Goal: Answer question/provide support

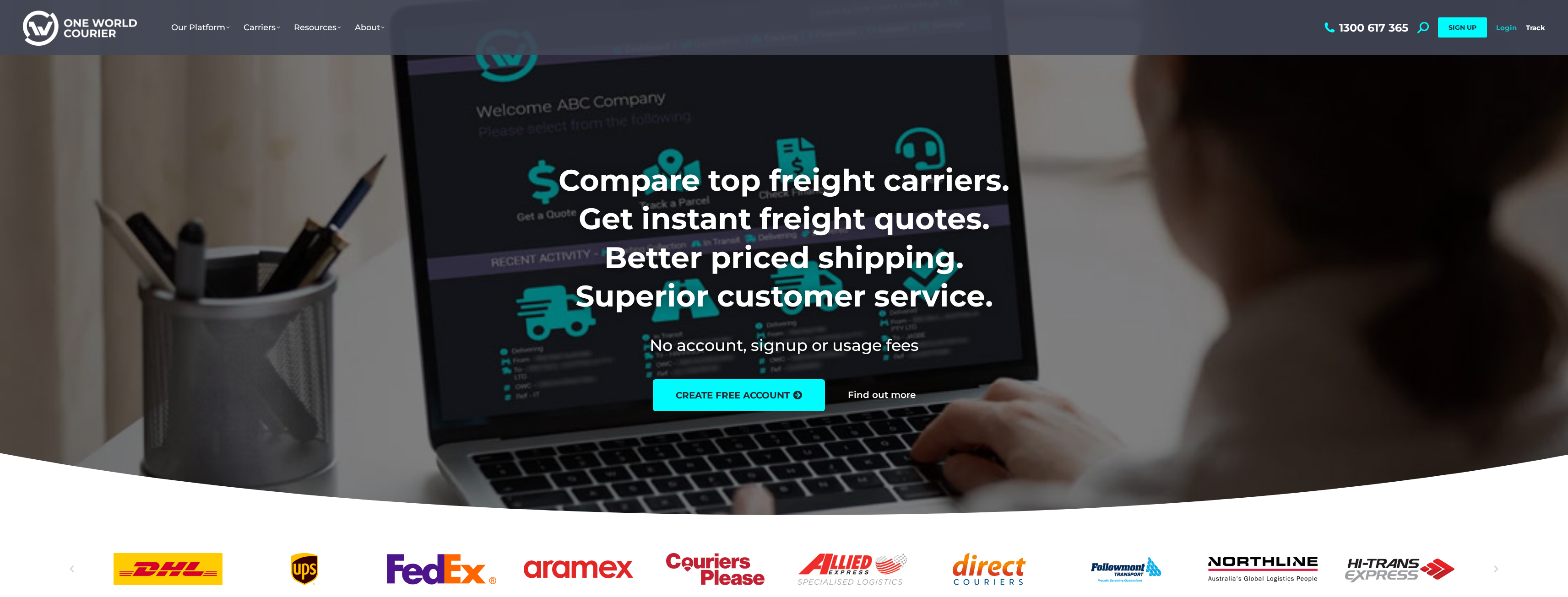
click at [1509, 25] on link "Login" at bounding box center [1507, 28] width 21 height 9
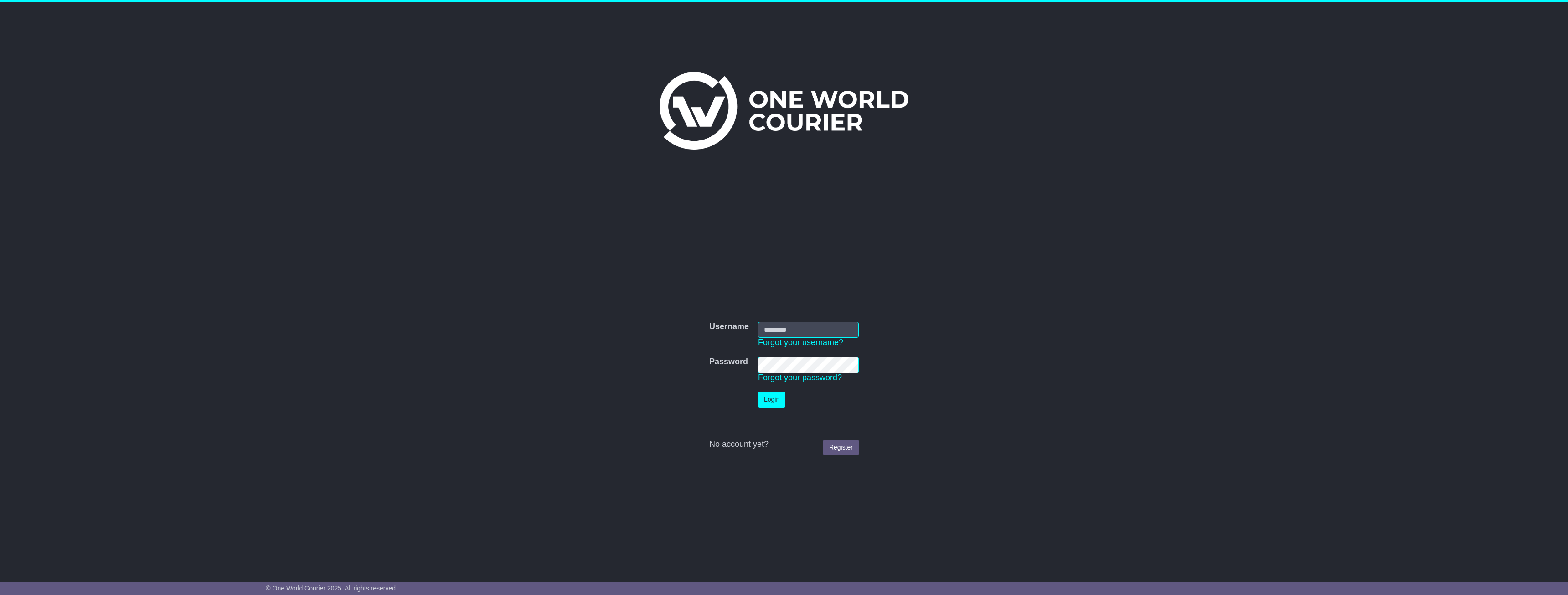
type input "**********"
click at [776, 399] on button "Login" at bounding box center [772, 399] width 28 height 16
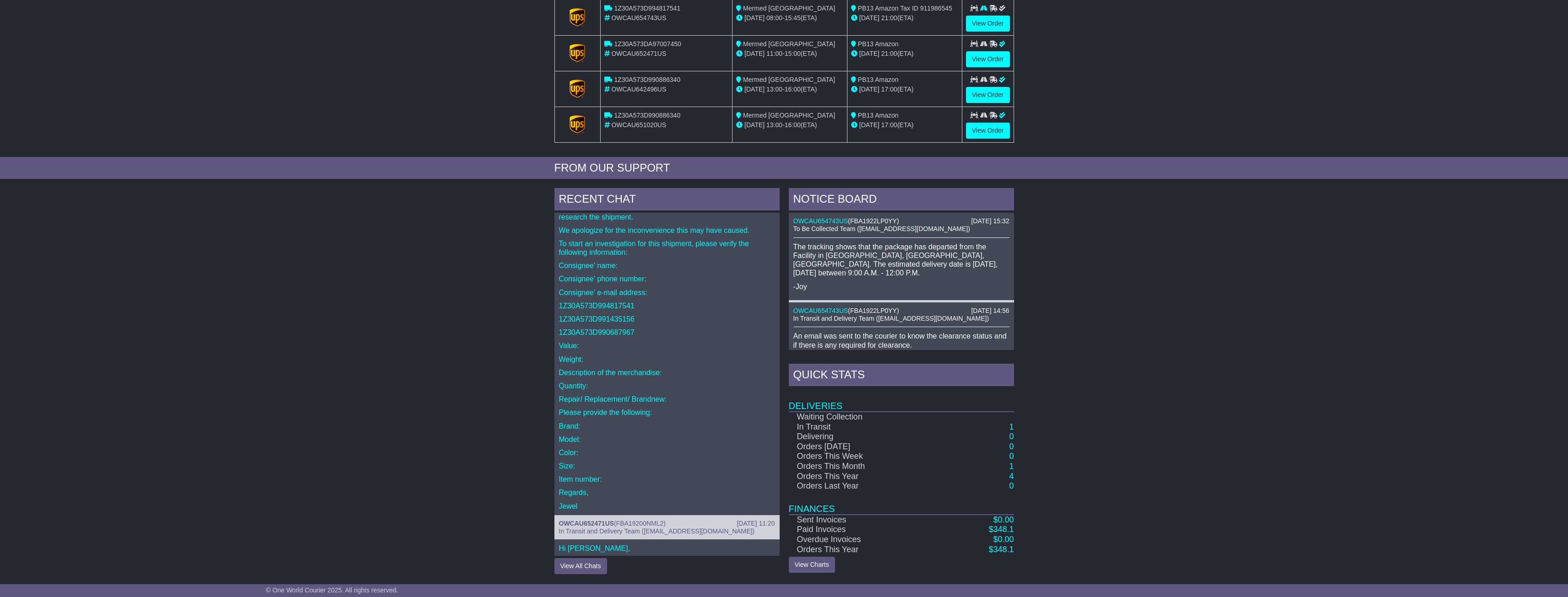
scroll to position [91, 0]
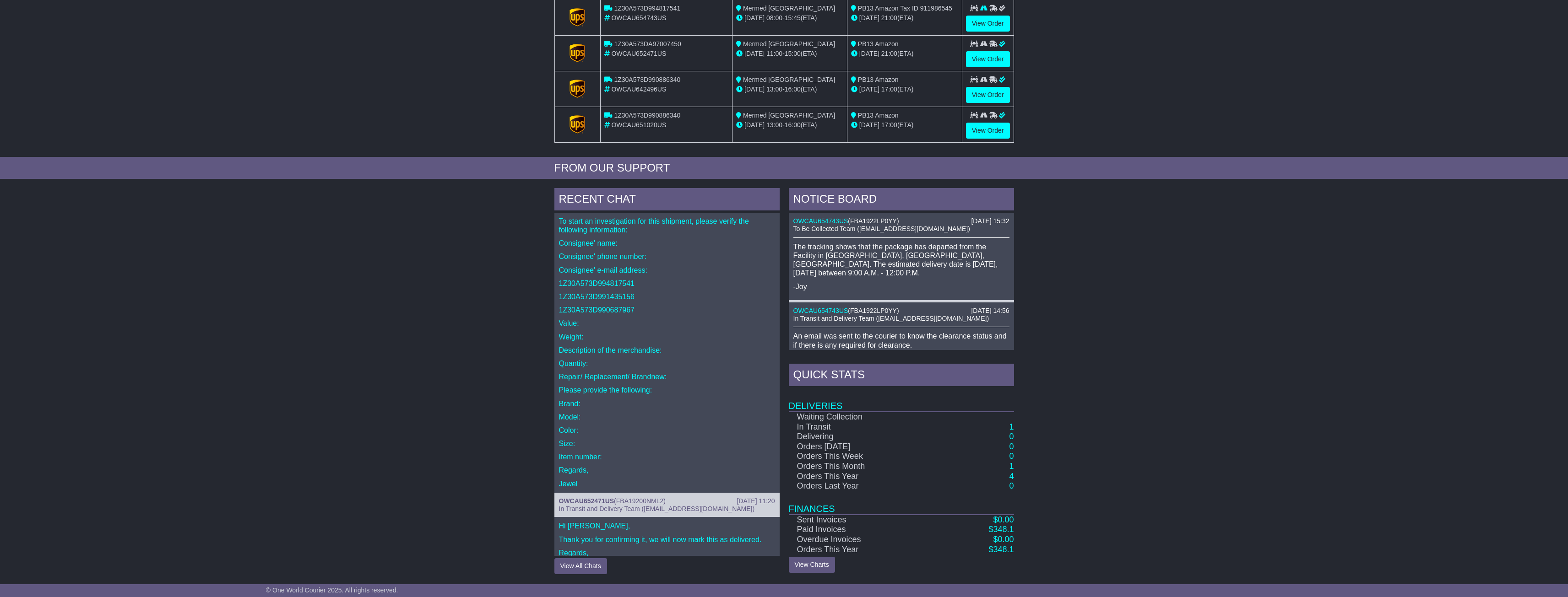
click at [635, 376] on p "Repair/ Replacement/ Brandnew:" at bounding box center [667, 377] width 216 height 9
click at [642, 386] on p "Please provide the following:" at bounding box center [667, 390] width 216 height 9
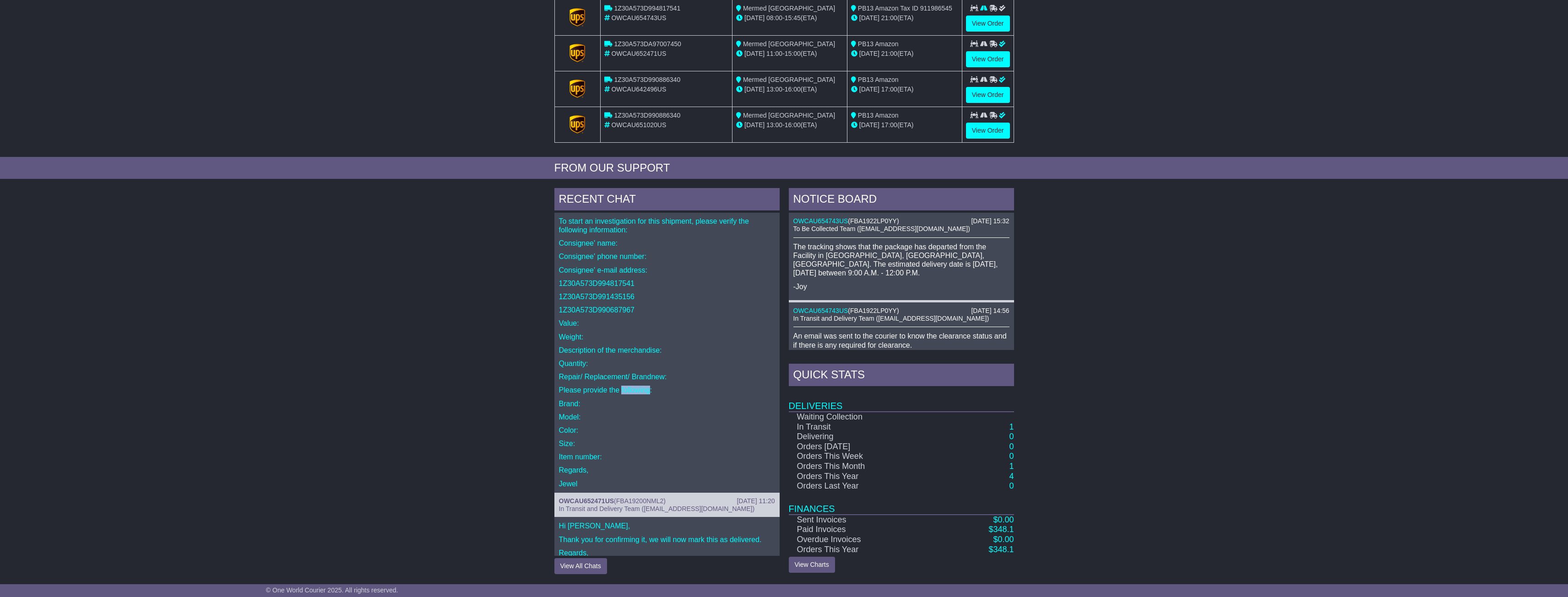
click at [642, 386] on p "Please provide the following:" at bounding box center [667, 390] width 216 height 9
click at [657, 404] on p "Brand:" at bounding box center [667, 404] width 216 height 9
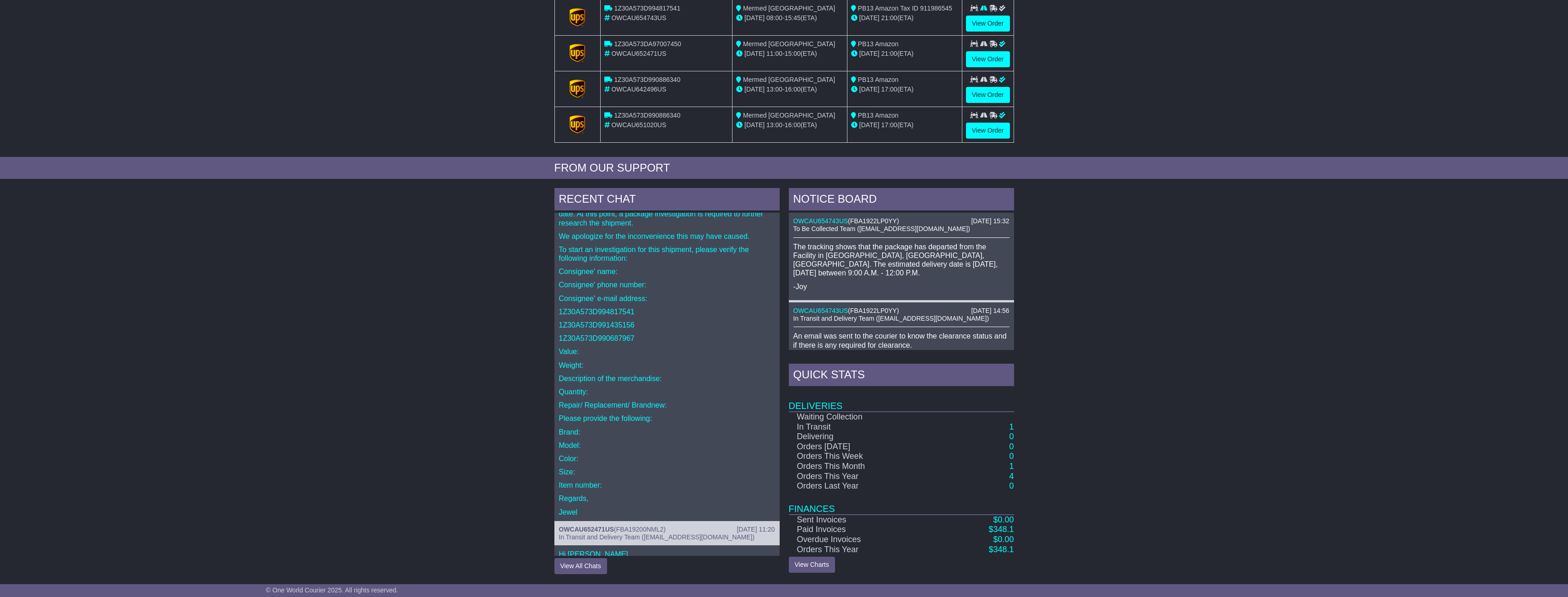
scroll to position [65, 0]
click at [657, 404] on p "Repair/ Replacement/ Brandnew:" at bounding box center [667, 403] width 216 height 9
click at [666, 417] on p "Please provide the following:" at bounding box center [667, 417] width 216 height 9
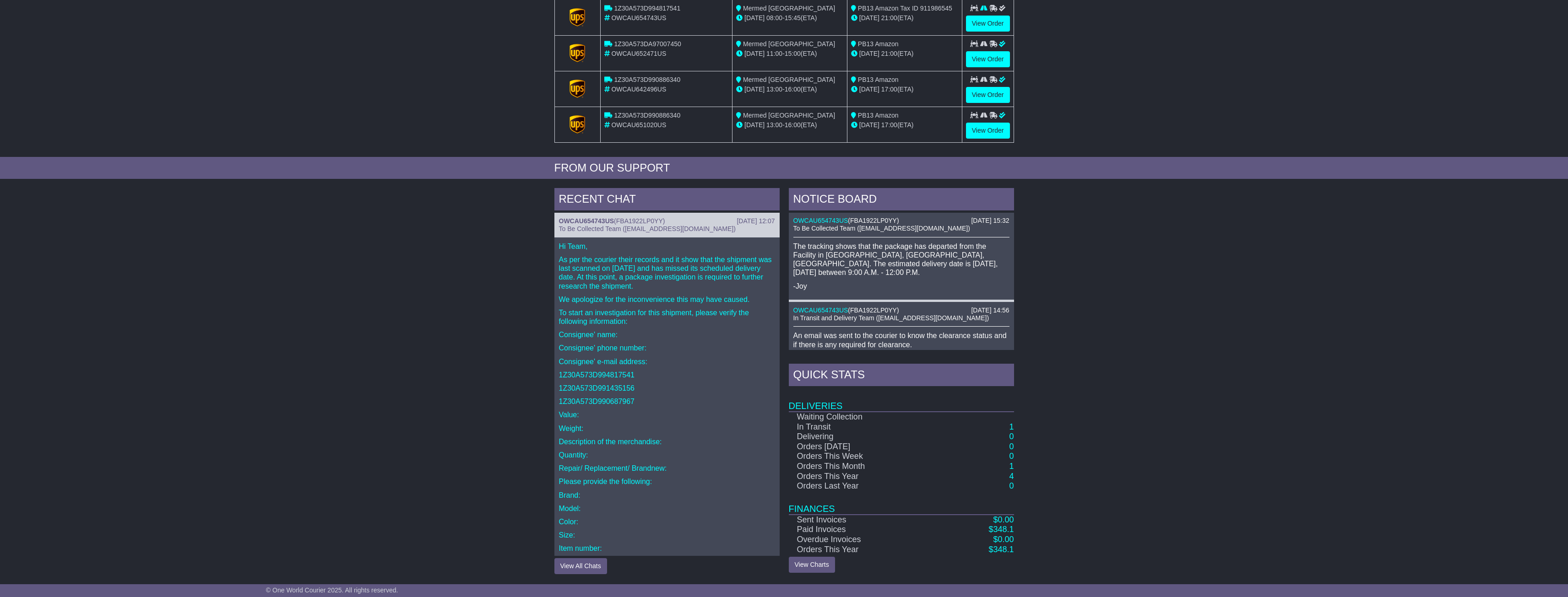
scroll to position [0, 0]
click at [566, 311] on p "To start an investigation for this shipment, please verify the following inform…" at bounding box center [667, 317] width 216 height 17
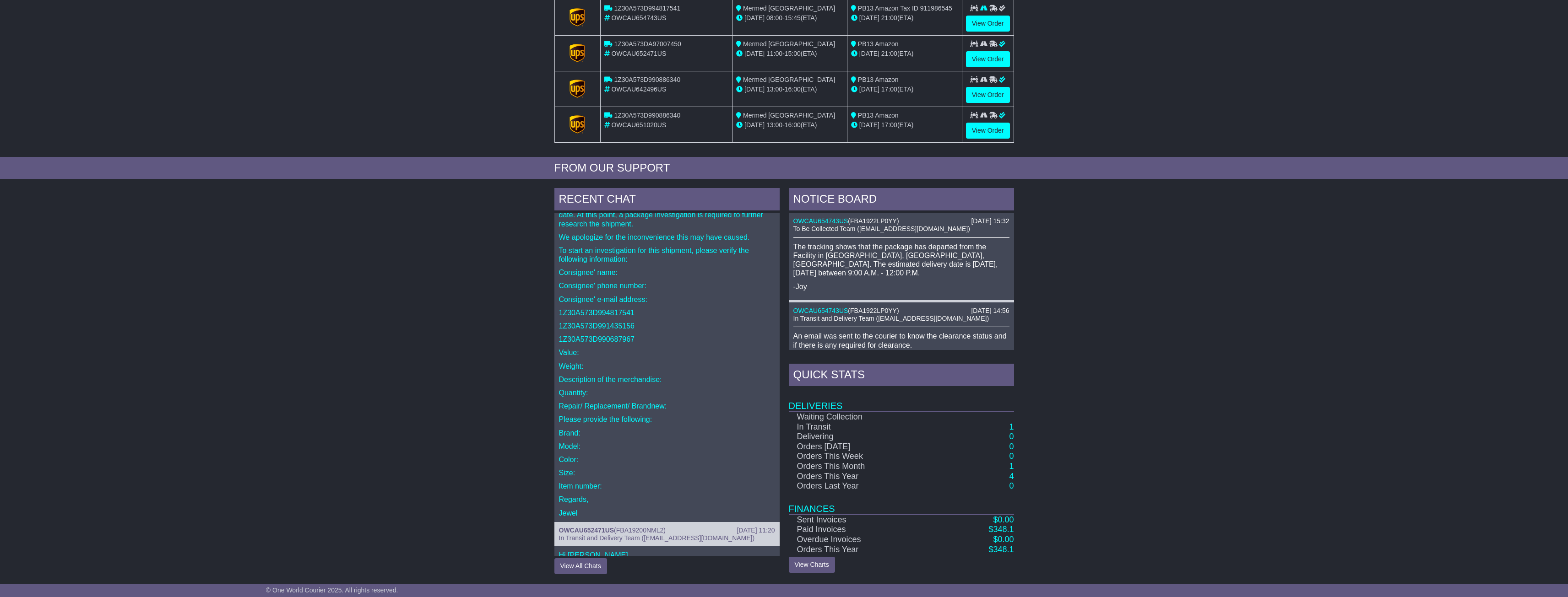
scroll to position [110, 0]
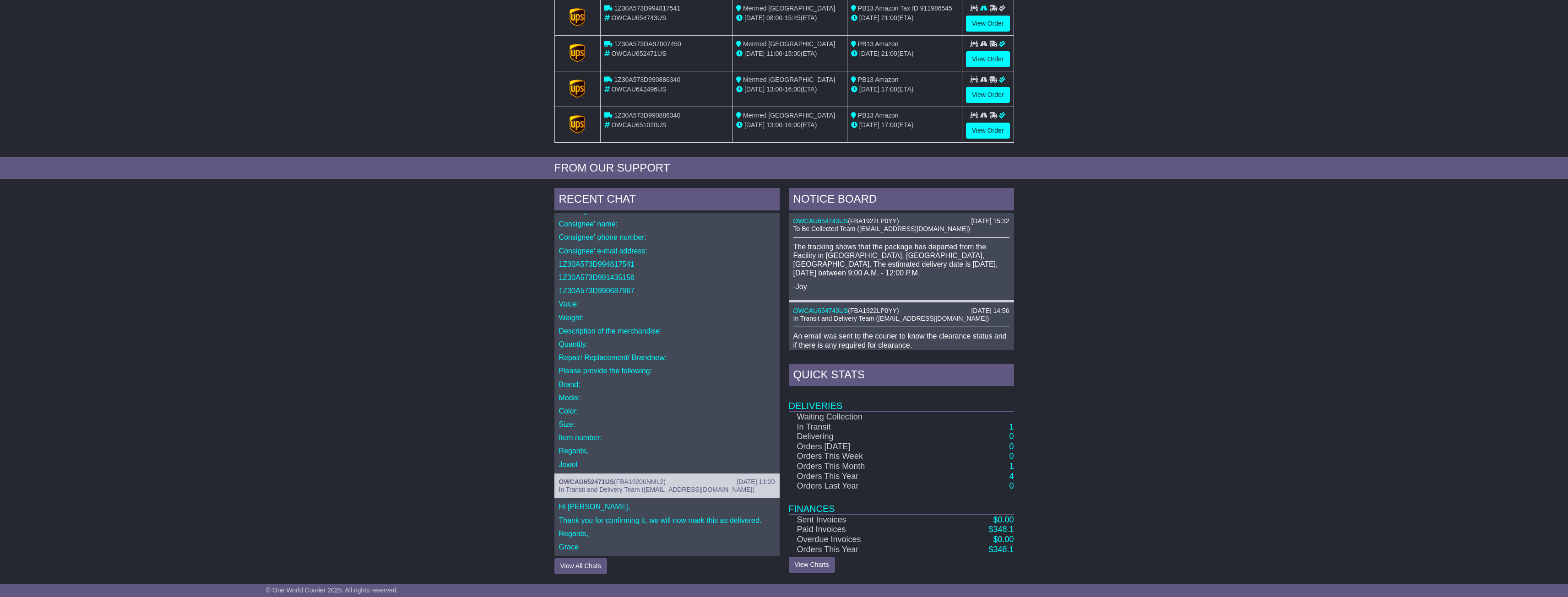
click at [651, 239] on p "Consignee' phone number:" at bounding box center [667, 237] width 216 height 9
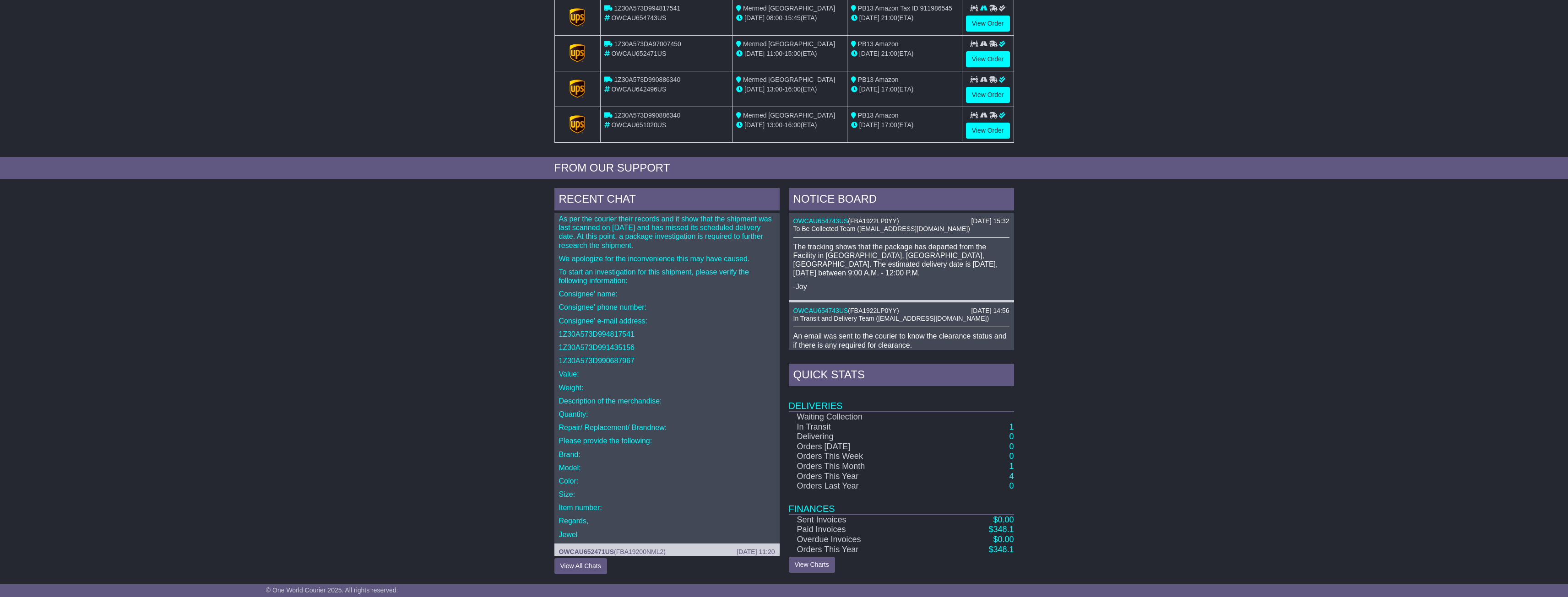
scroll to position [0, 0]
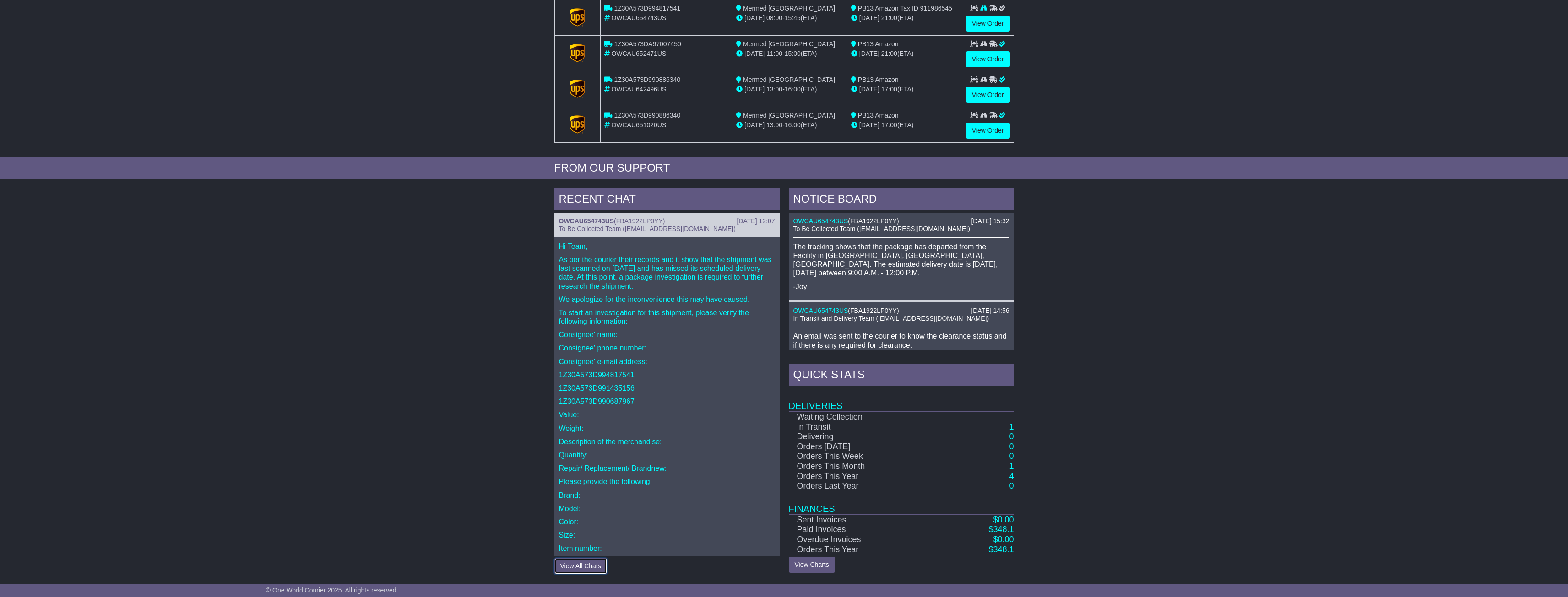
click at [565, 565] on button "View All Chats" at bounding box center [580, 566] width 53 height 16
click at [675, 337] on p "Consignee' name:" at bounding box center [667, 336] width 216 height 9
drag, startPoint x: 681, startPoint y: 278, endPoint x: 670, endPoint y: 340, distance: 63.0
click at [670, 340] on p "Consignee' name:" at bounding box center [667, 336] width 216 height 9
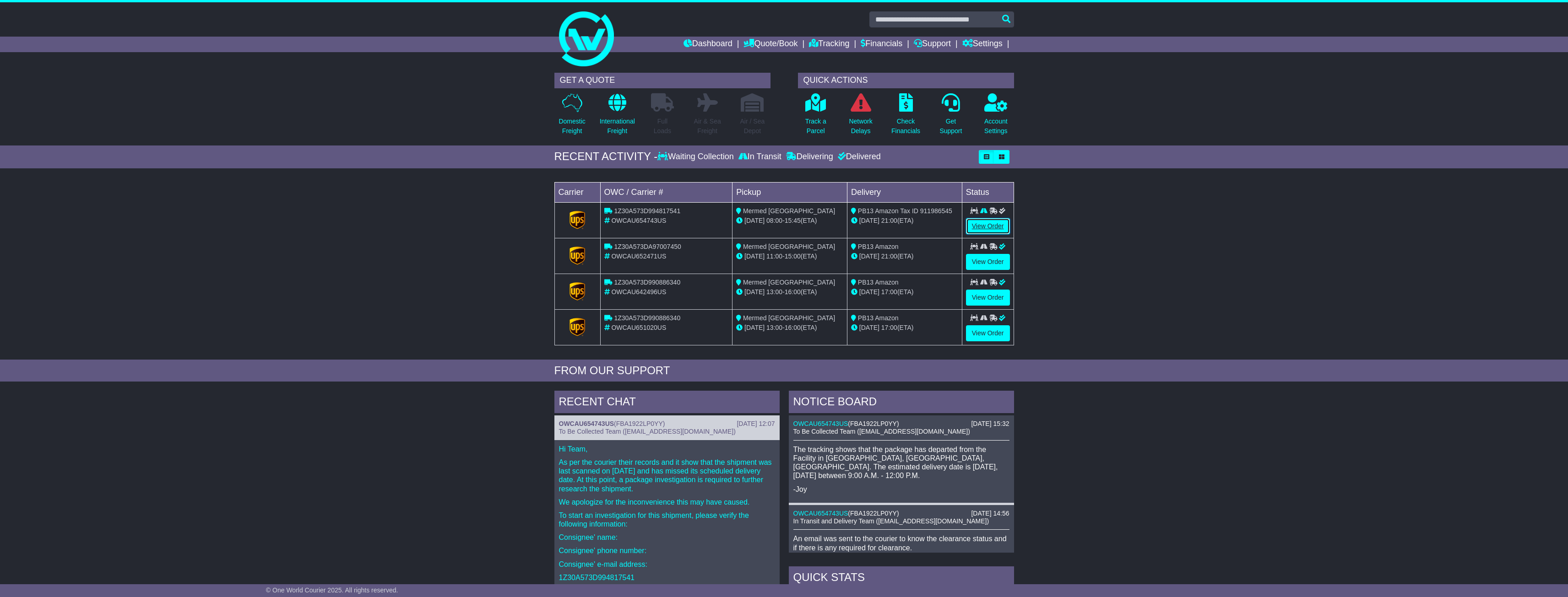
click at [983, 226] on link "View Order" at bounding box center [988, 226] width 44 height 16
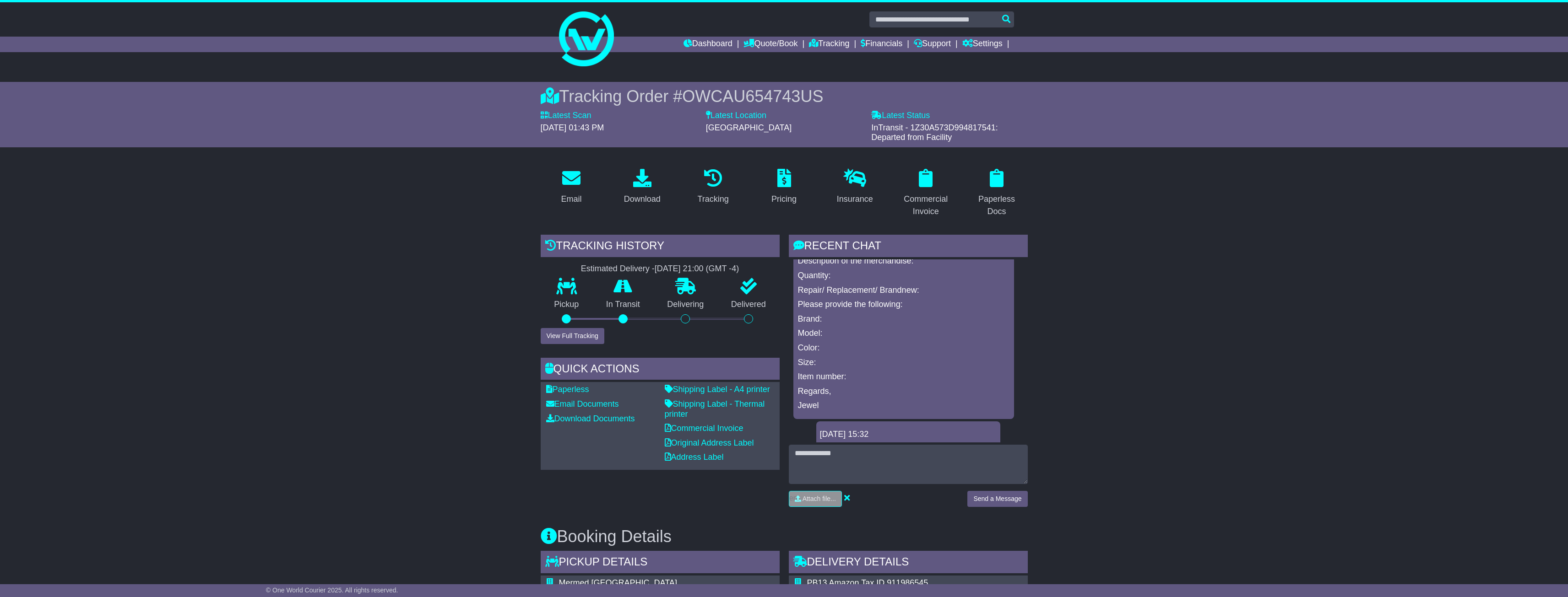
scroll to position [272, 0]
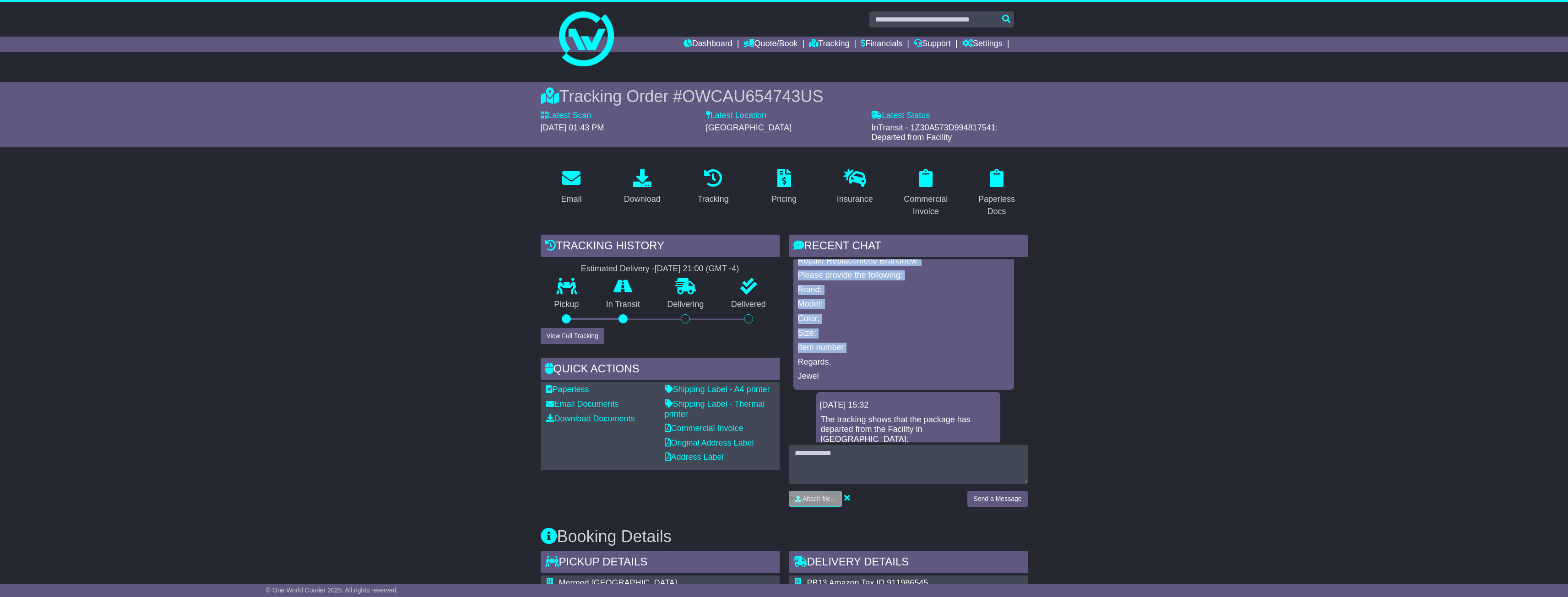
drag, startPoint x: 800, startPoint y: 353, endPoint x: 920, endPoint y: 355, distance: 120.0
click at [920, 355] on div "Hi Team, As per the courier their records and it show that the shipment was las…" at bounding box center [903, 192] width 213 height 377
copy div "Consignee' name: Consignee' phone number: Consignee' e-mail address: 1Z30A573D9…"
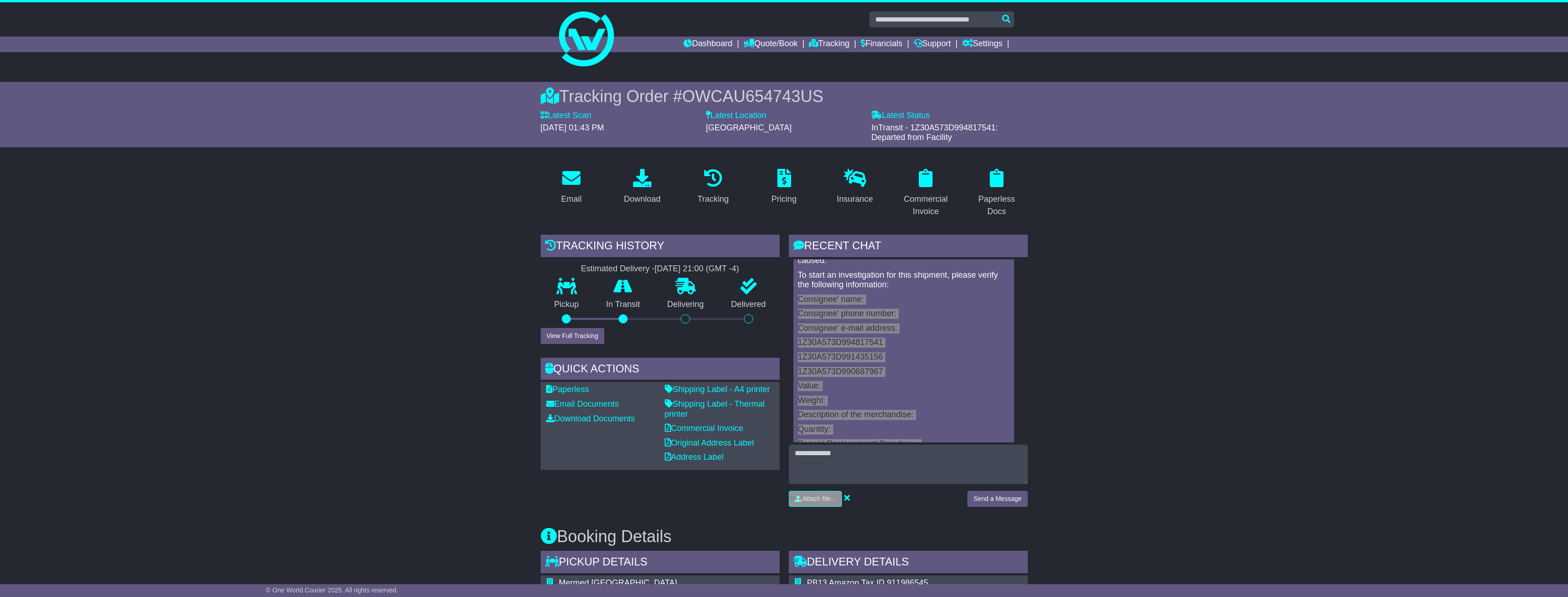
scroll to position [0, 0]
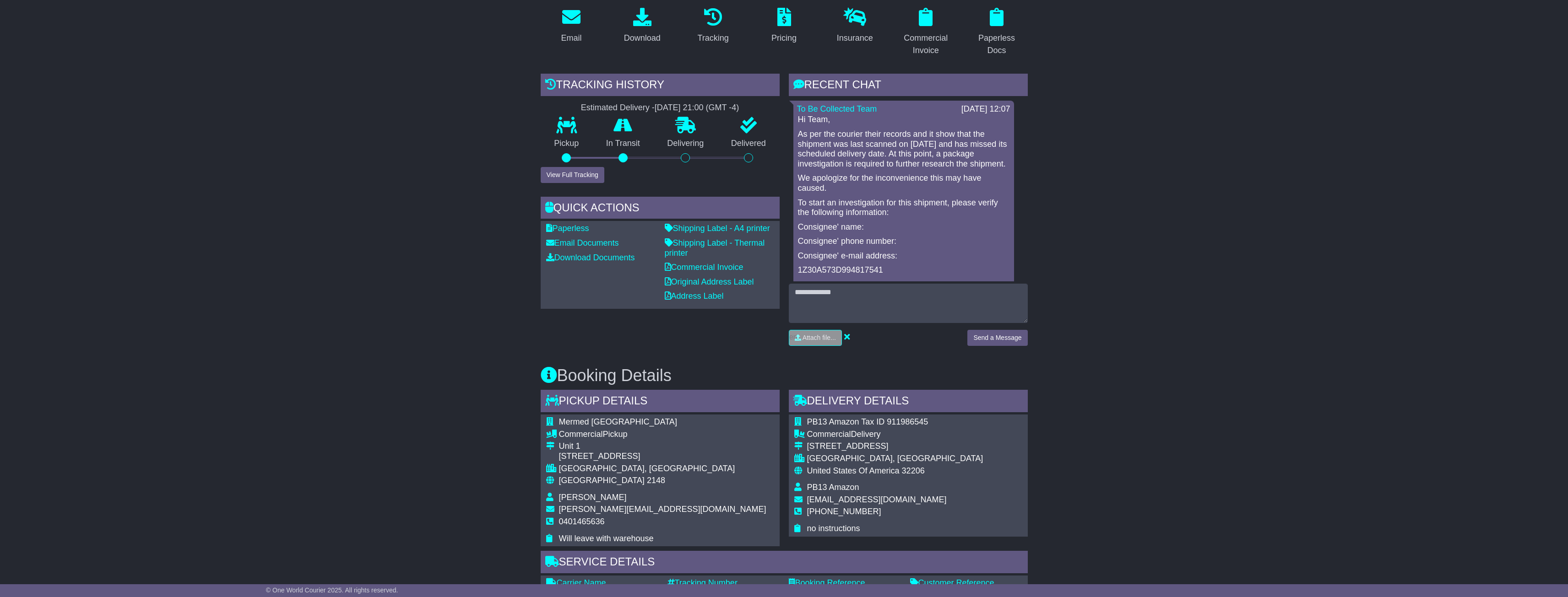
scroll to position [111, 0]
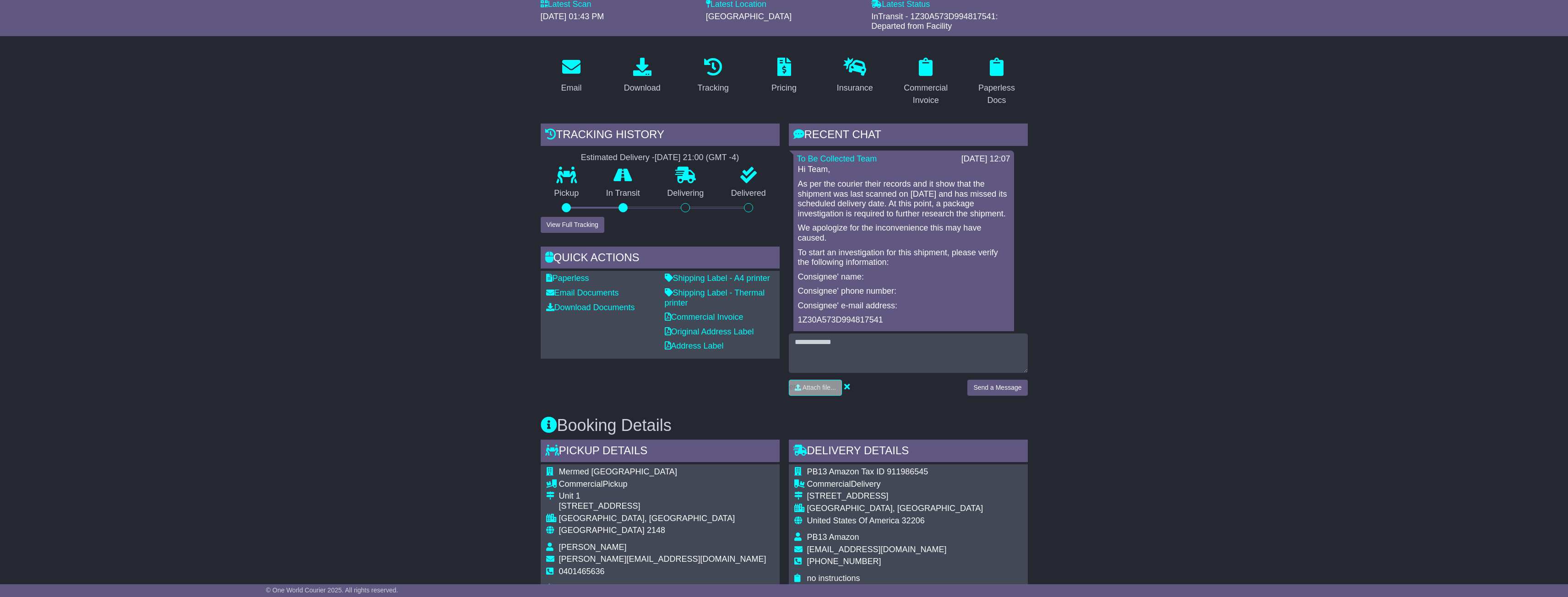
click at [863, 187] on p "As per the courier their records and it show that the shipment was last scanned…" at bounding box center [903, 199] width 212 height 40
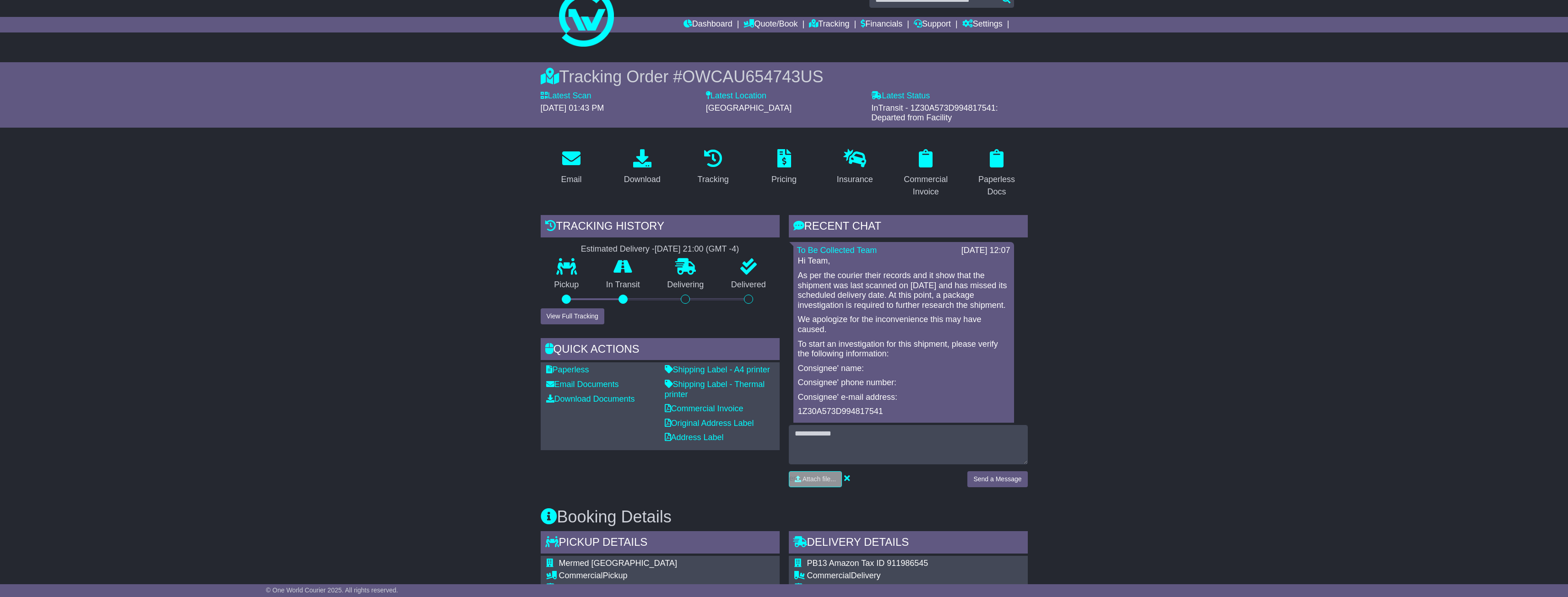
scroll to position [0, 0]
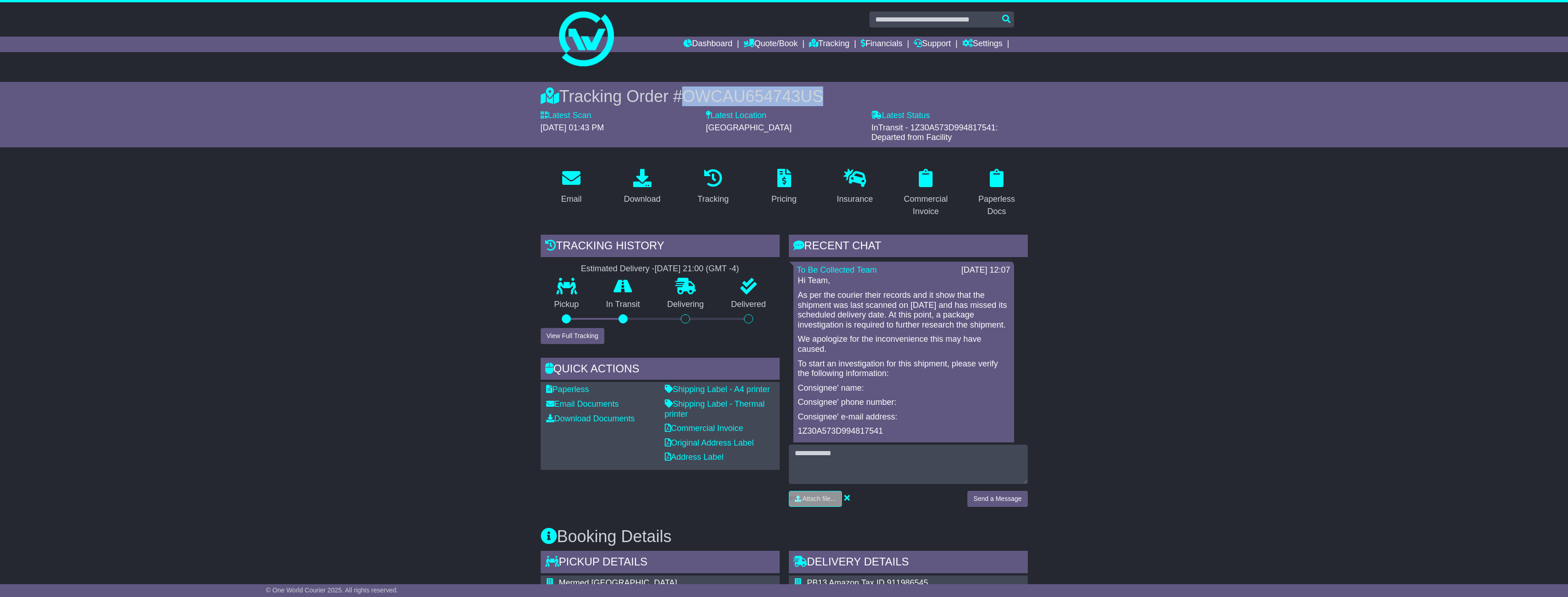
drag, startPoint x: 836, startPoint y: 94, endPoint x: 676, endPoint y: 91, distance: 160.0
click at [676, 91] on div "Tracking Order # OWCAU654743US" at bounding box center [784, 96] width 487 height 20
copy div "# OWCAU654743US"
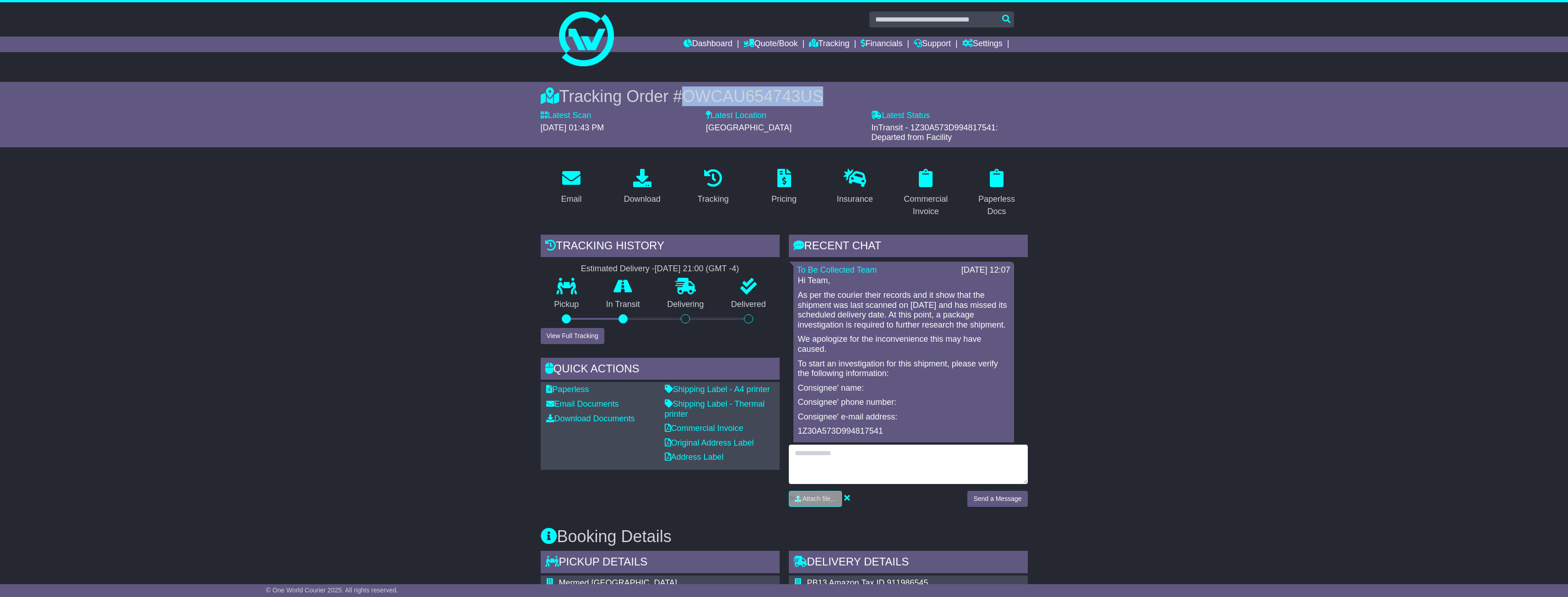
click at [823, 458] on textarea at bounding box center [907, 464] width 239 height 40
type textarea "*"
click at [854, 449] on textarea "*" at bounding box center [907, 464] width 239 height 40
click at [854, 449] on textarea at bounding box center [907, 464] width 239 height 40
click at [868, 451] on textarea at bounding box center [907, 464] width 239 height 40
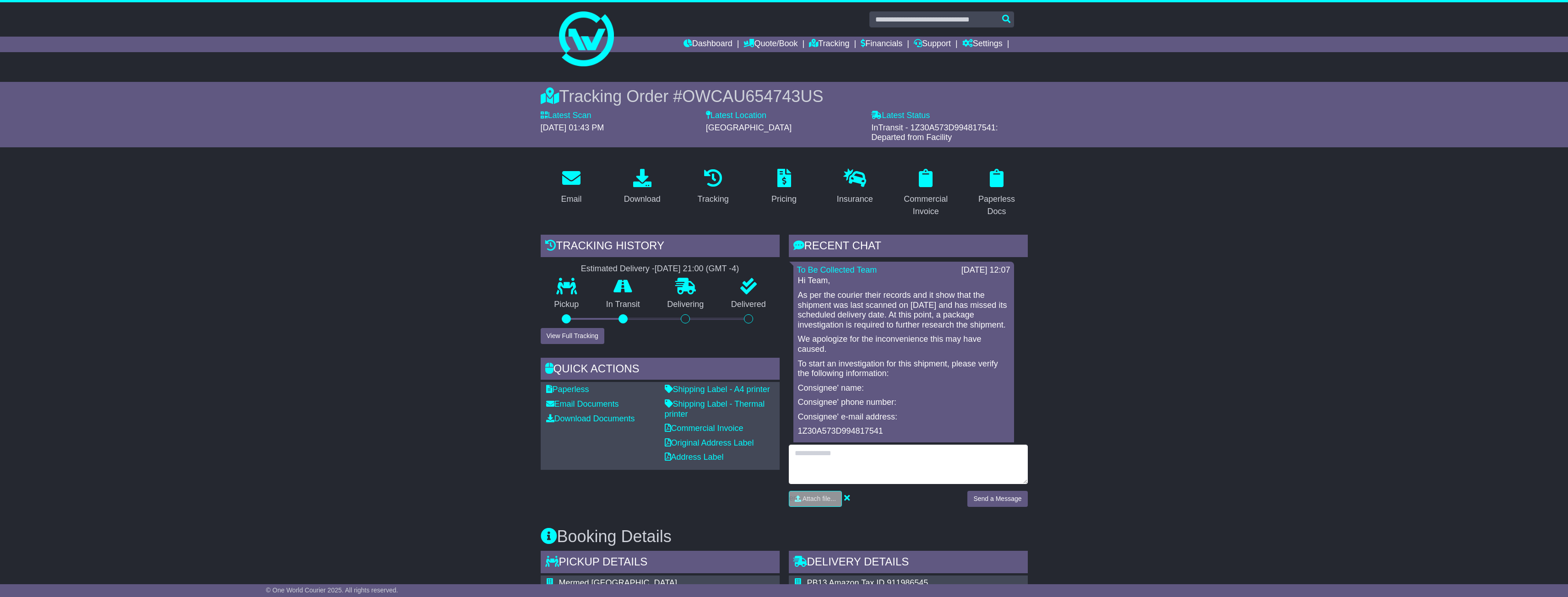
paste textarea "**********"
type textarea "**********"
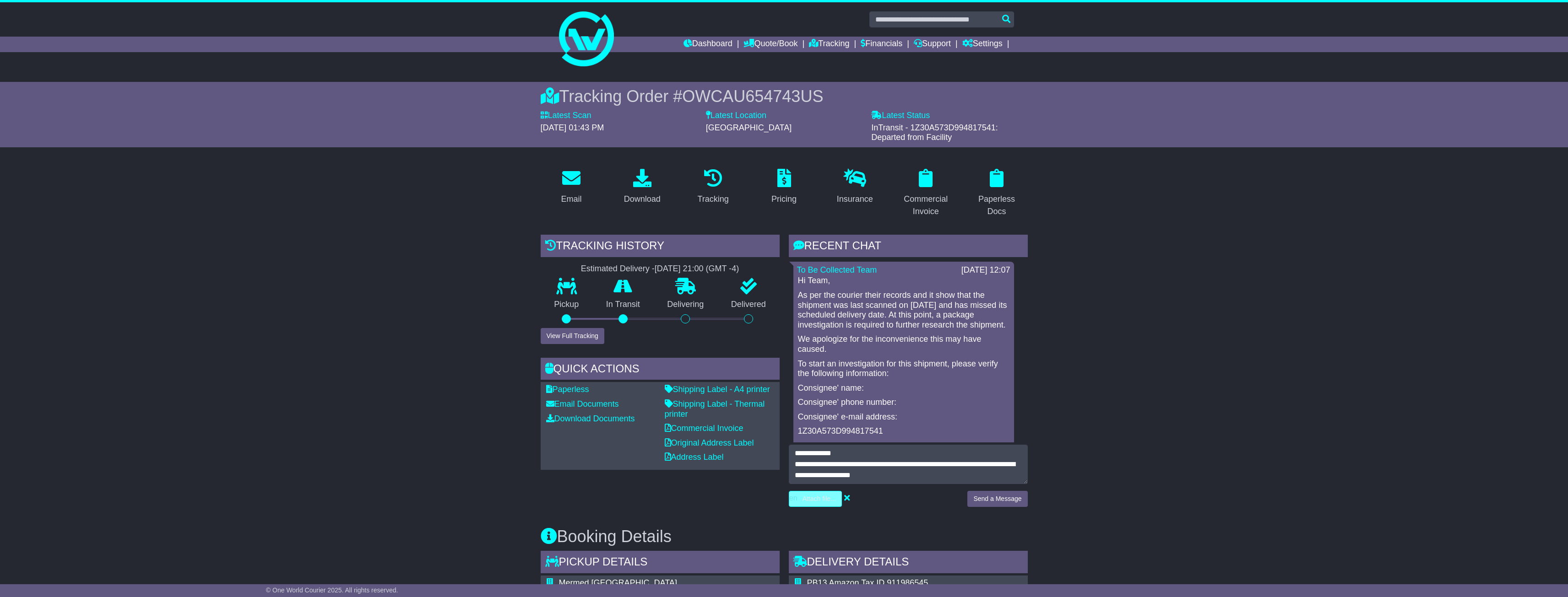
click at [816, 500] on input "file" at bounding box center [772, 498] width 139 height 15
type input "**********"
click at [997, 497] on button "Send a Message" at bounding box center [996, 499] width 60 height 16
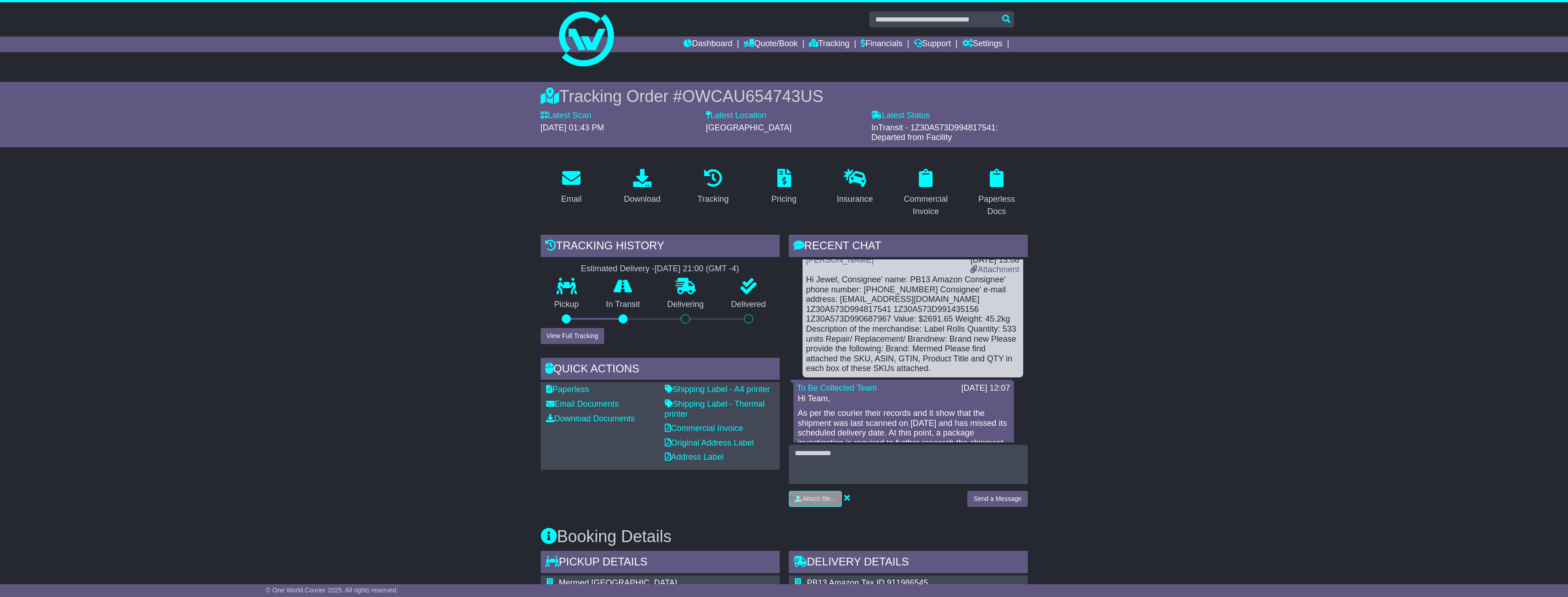
scroll to position [0, 0]
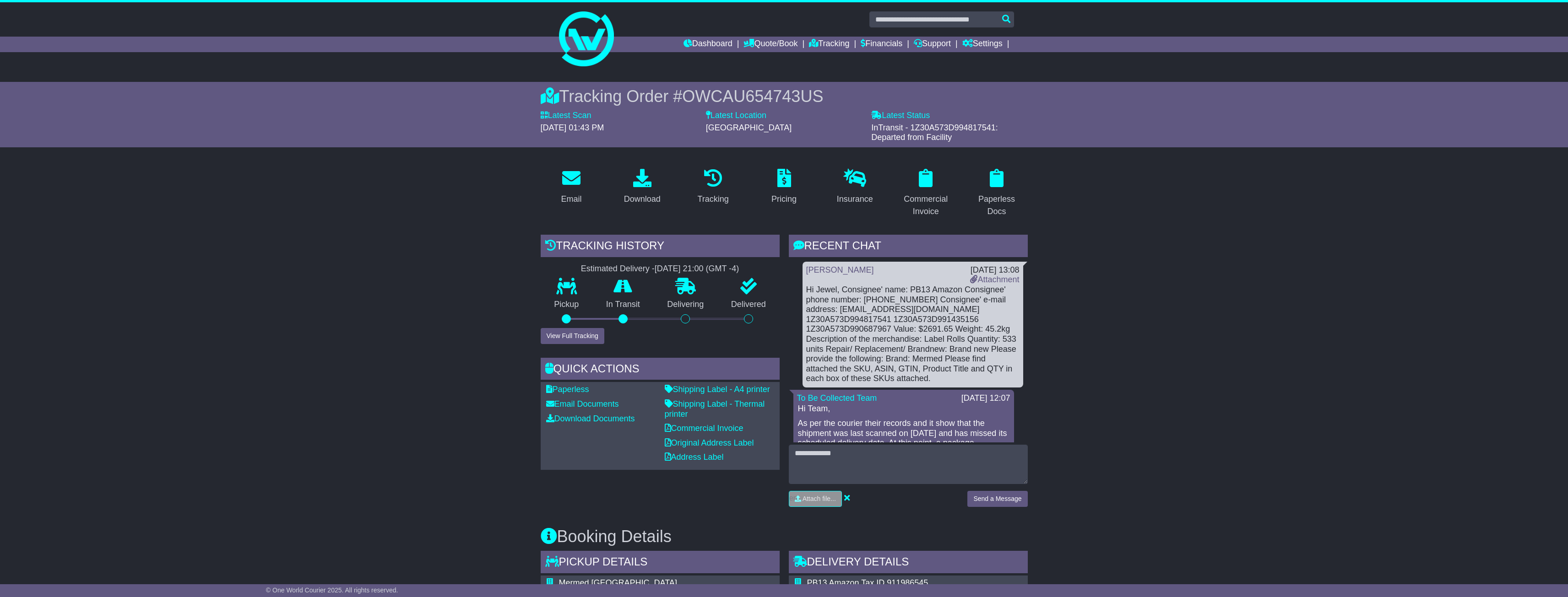
drag, startPoint x: 1106, startPoint y: 298, endPoint x: 647, endPoint y: 51, distance: 521.2
